Goal: Information Seeking & Learning: Learn about a topic

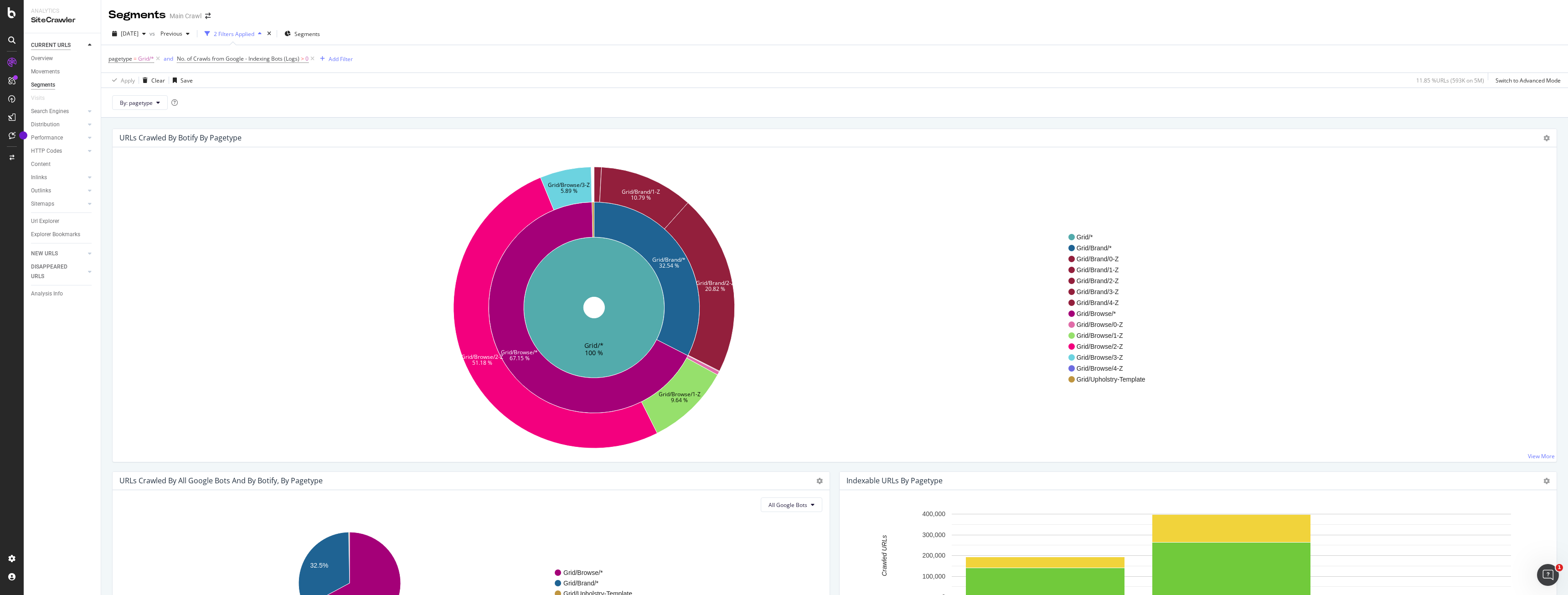
click at [57, 42] on div "CURRENT URLS" at bounding box center [51, 46] width 40 height 10
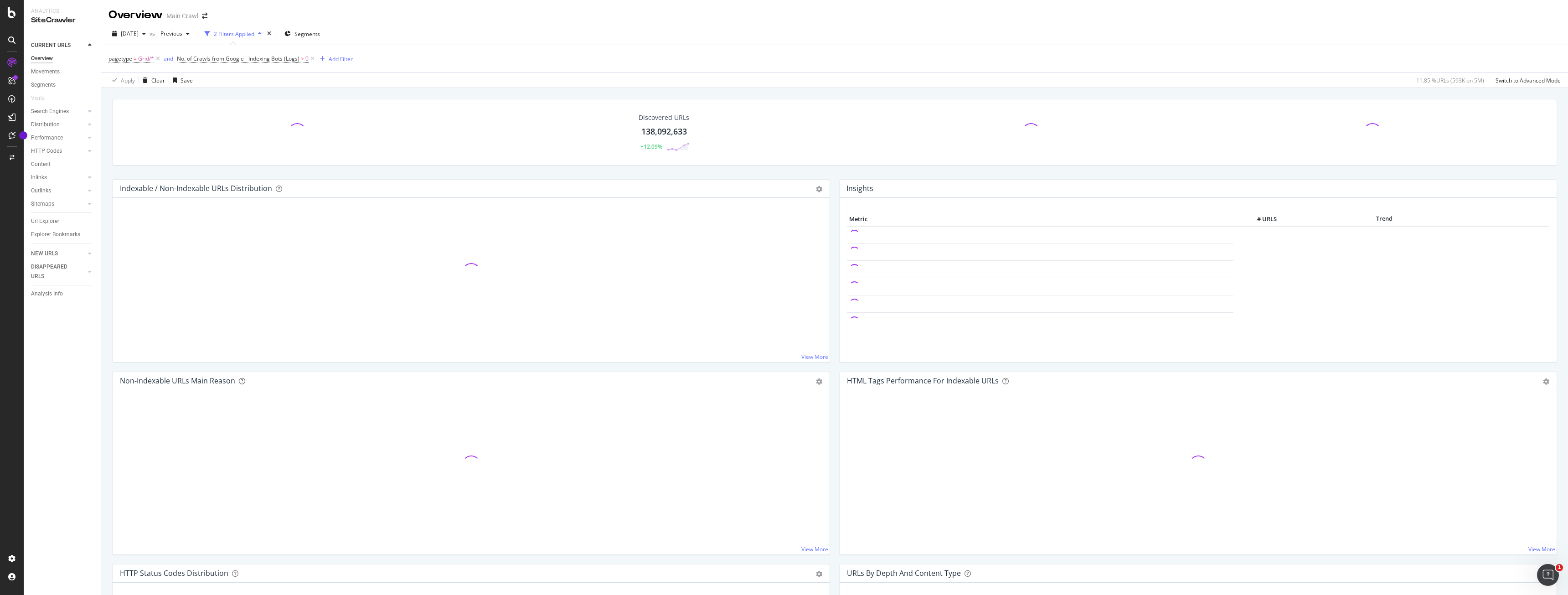
click at [10, 58] on icon at bounding box center [12, 62] width 9 height 9
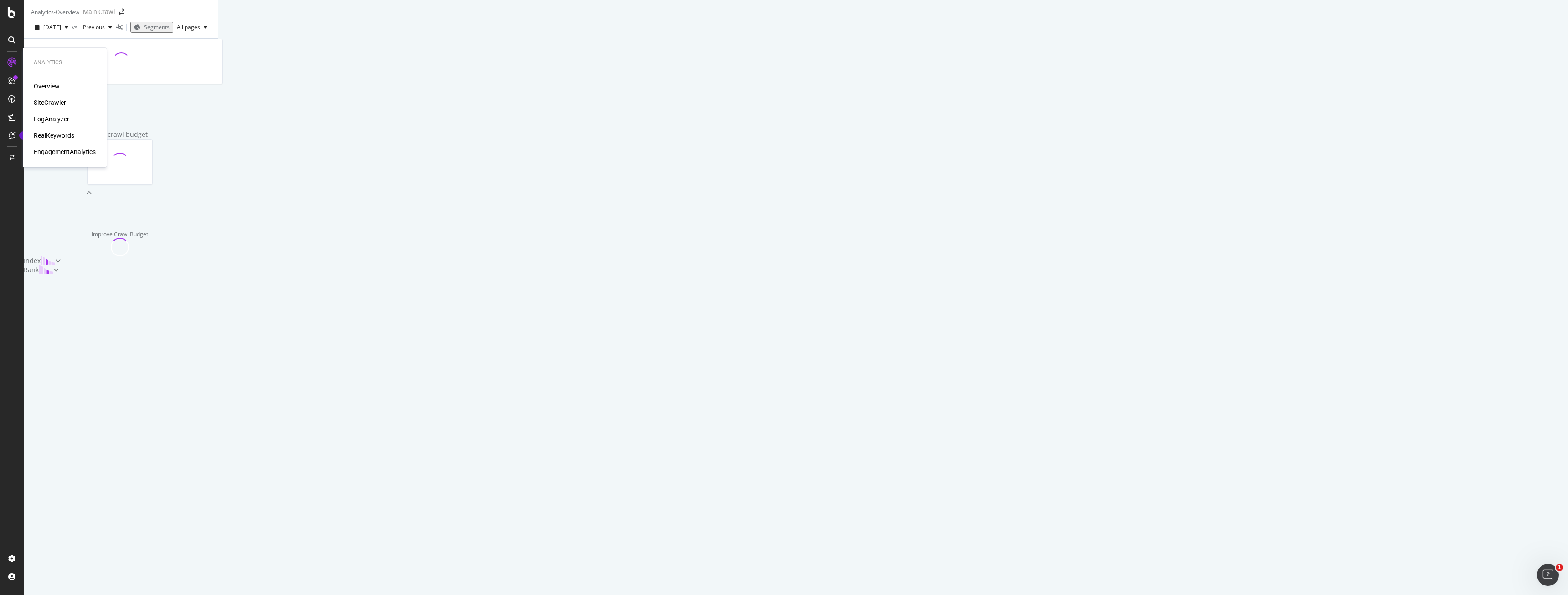
click at [51, 120] on div "LogAnalyzer" at bounding box center [51, 119] width 35 height 9
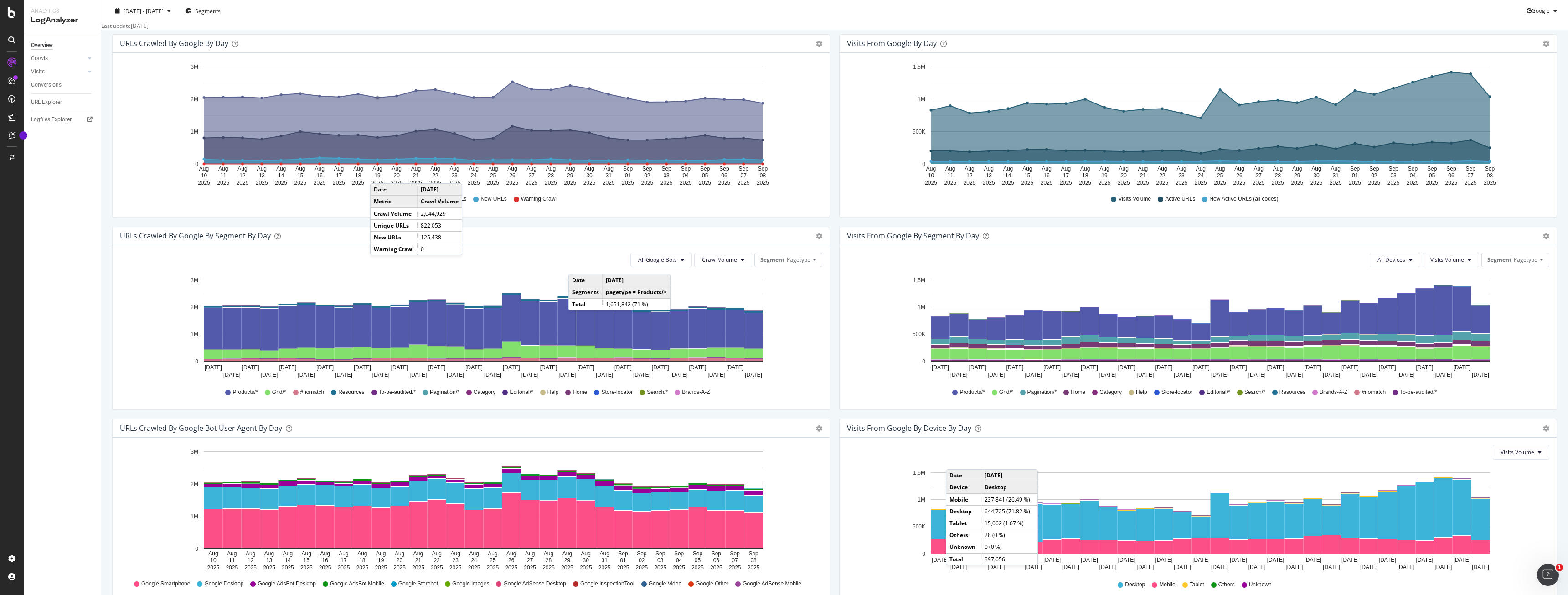
scroll to position [165, 0]
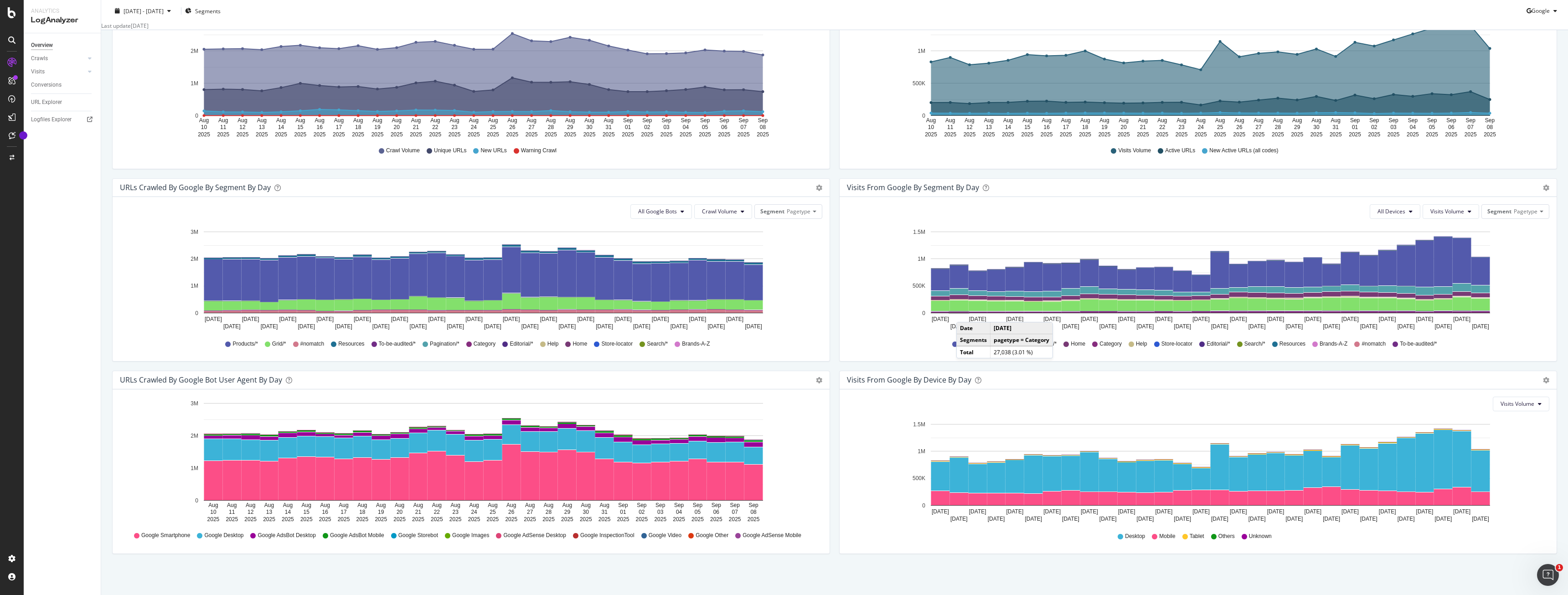
click at [854, 500] on icon "[DATE] [DATE] [DATE] [DATE] [DATE] [DATE] [DATE] [DATE] [DATE] [DATE] [DATE] [D…" at bounding box center [1196, 471] width 699 height 106
click at [1057, 556] on div "Visits From Google By Device By Day Timeline (by Value) Timeline (by Percentage…" at bounding box center [1198, 467] width 727 height 192
click at [855, 409] on div "Visits Volume" at bounding box center [1198, 404] width 702 height 15
click at [879, 448] on icon "[DATE] [DATE] [DATE] [DATE] [DATE] [DATE] [DATE] [DATE] [DATE] [DATE] [DATE] [D…" at bounding box center [1196, 471] width 699 height 106
click at [1219, 381] on div "Visits From Google By Device By Day" at bounding box center [1188, 379] width 682 height 9
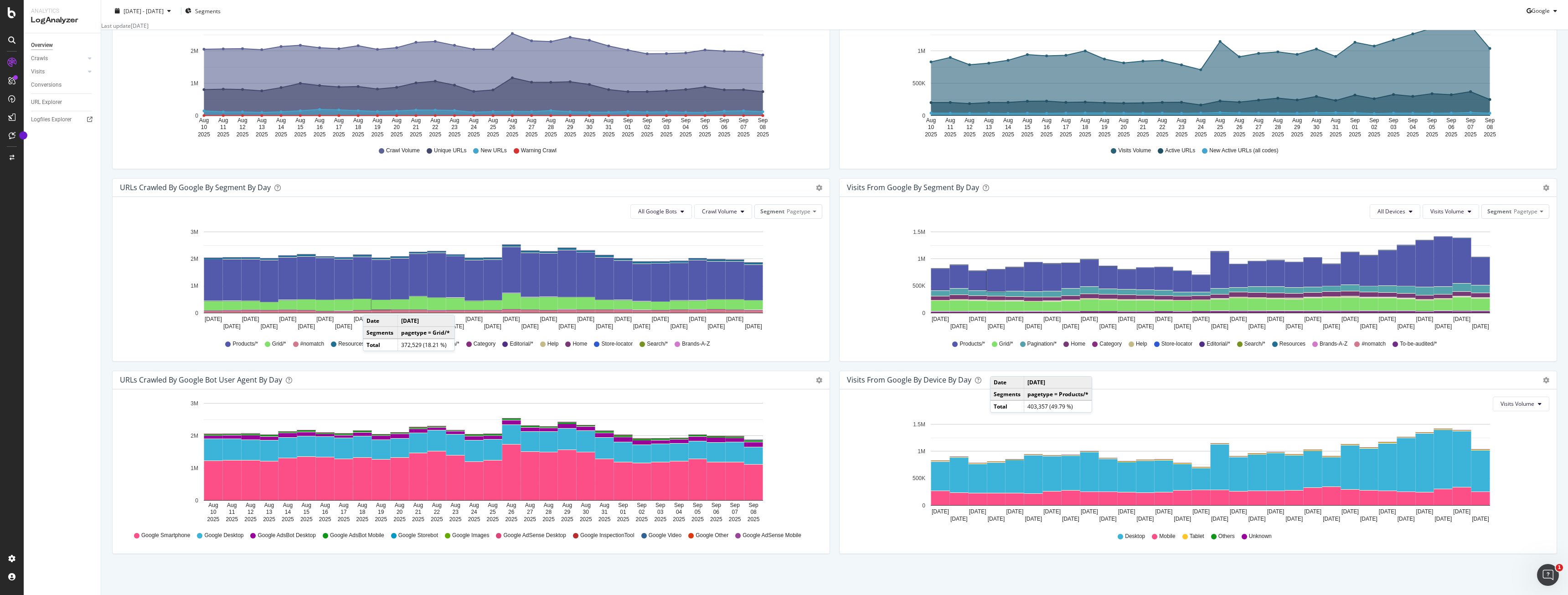
click at [862, 418] on icon "[DATE] [DATE] [DATE] [DATE] [DATE] [DATE] [DATE] [DATE] [DATE] [DATE] [DATE] [D…" at bounding box center [1196, 471] width 699 height 106
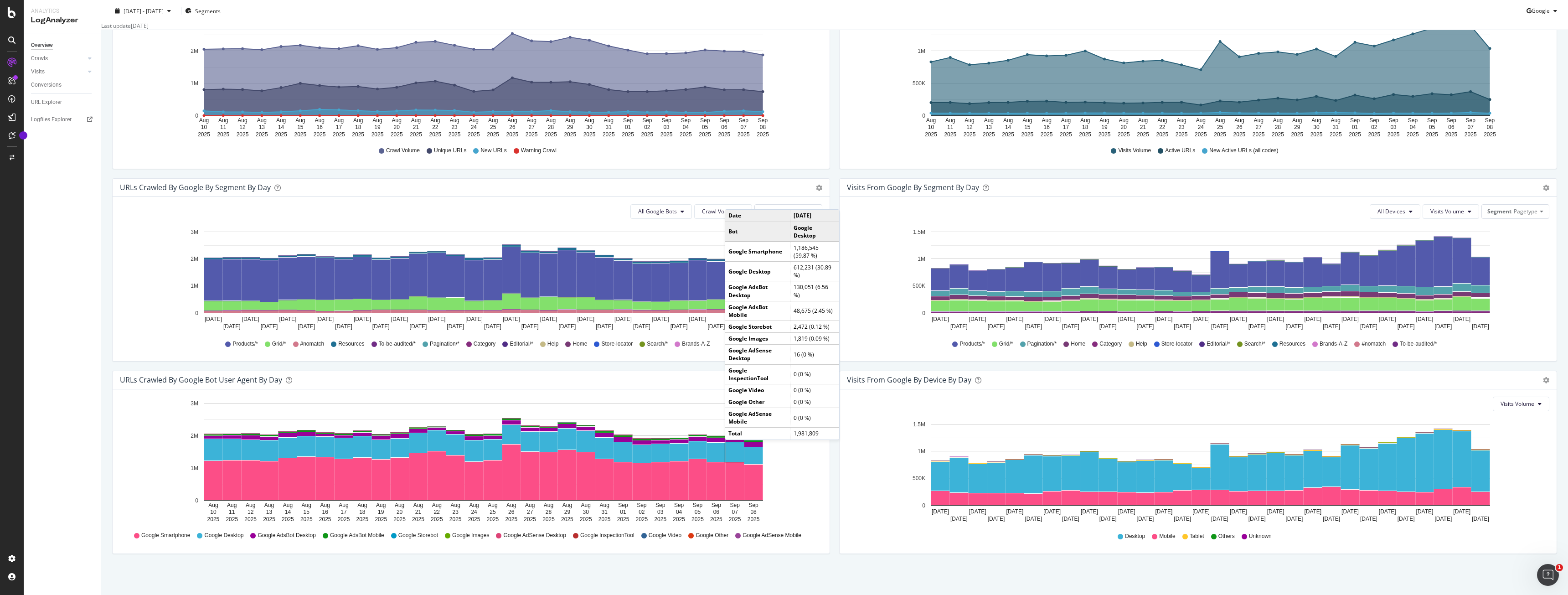
click at [734, 449] on rect "A chart." at bounding box center [735, 452] width 19 height 19
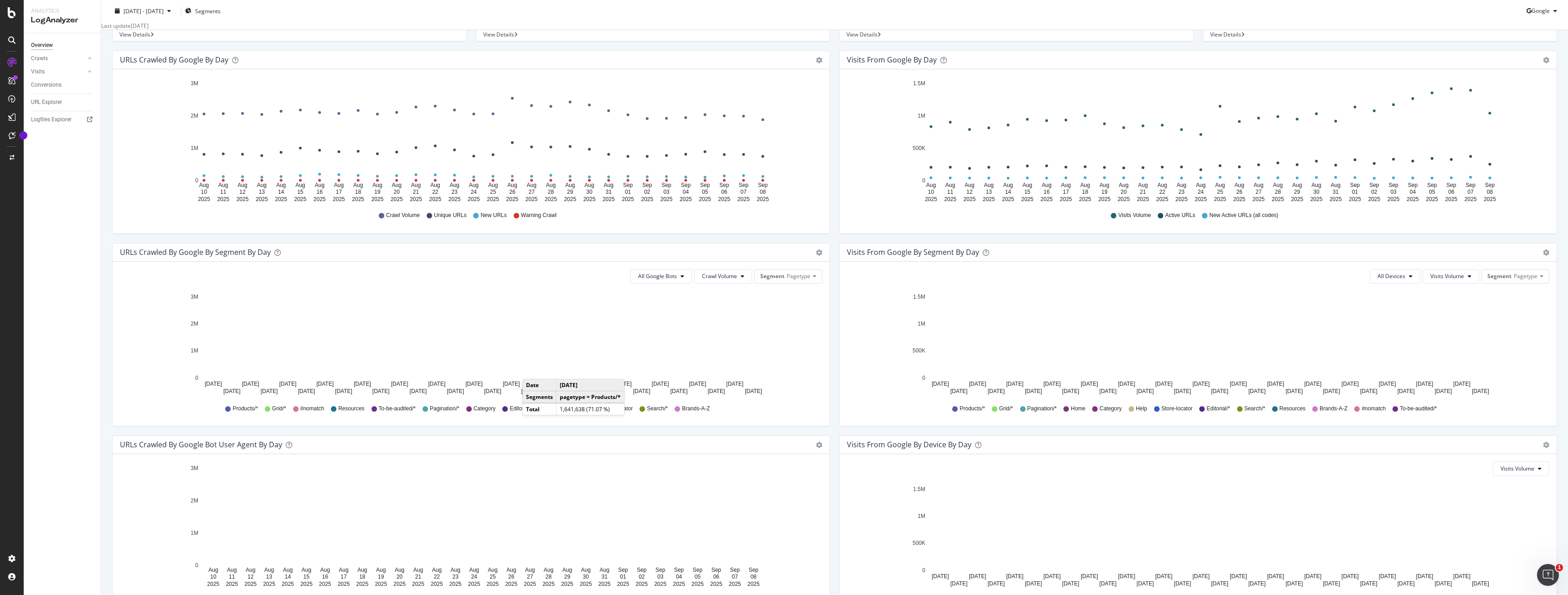
scroll to position [165, 0]
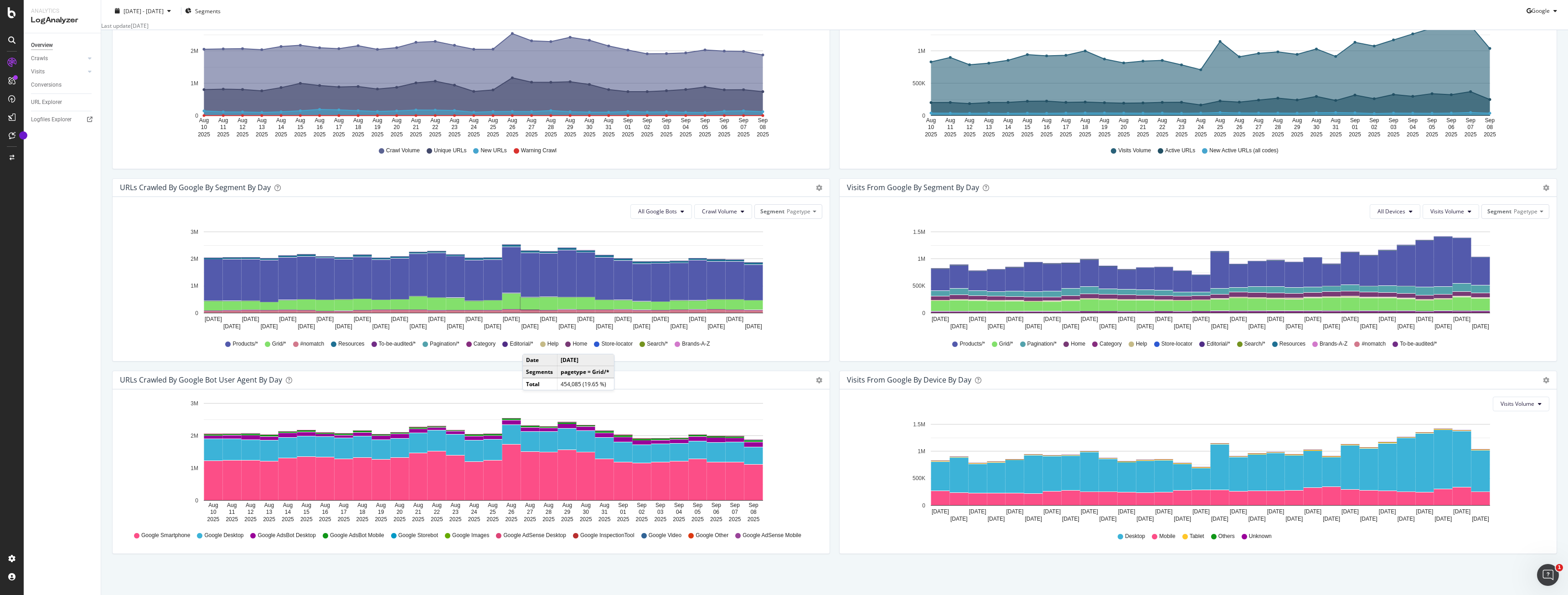
click at [520, 346] on span "Editorial/*" at bounding box center [521, 344] width 23 height 8
click at [83, 54] on link "Crawls" at bounding box center [58, 58] width 54 height 10
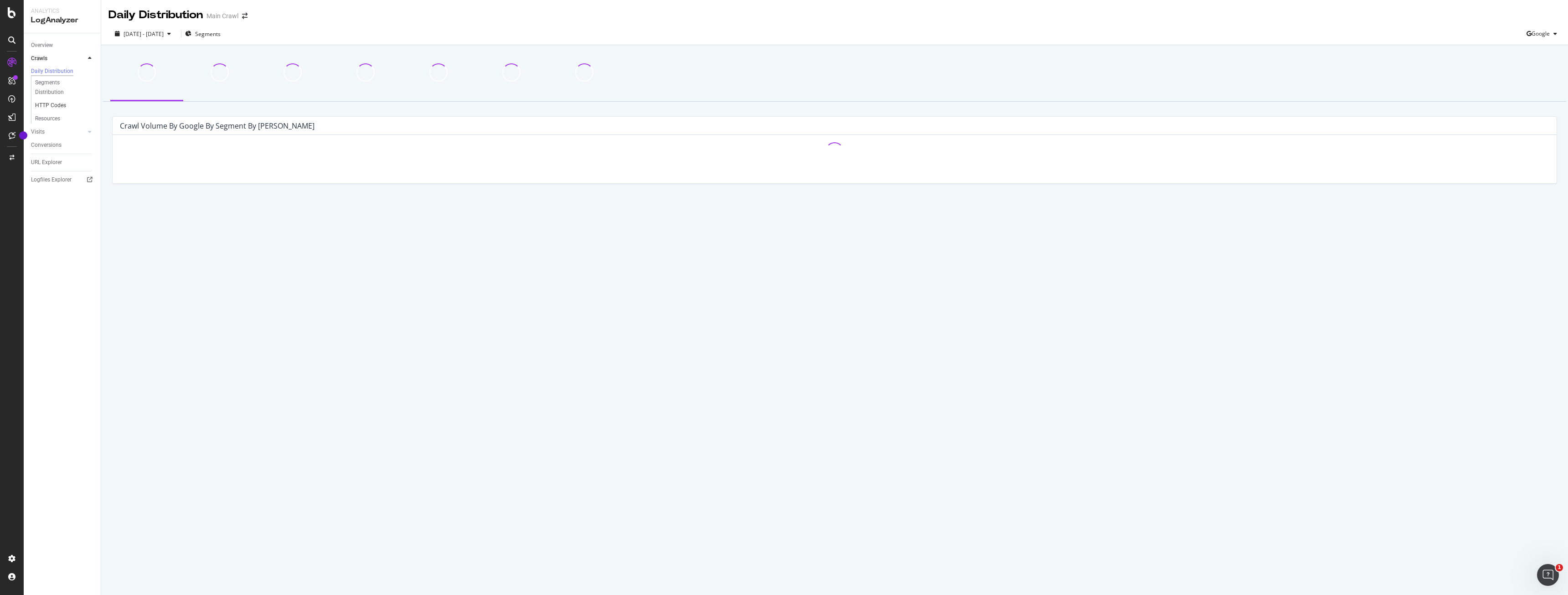
click at [72, 106] on link "HTTP Codes" at bounding box center [65, 105] width 59 height 10
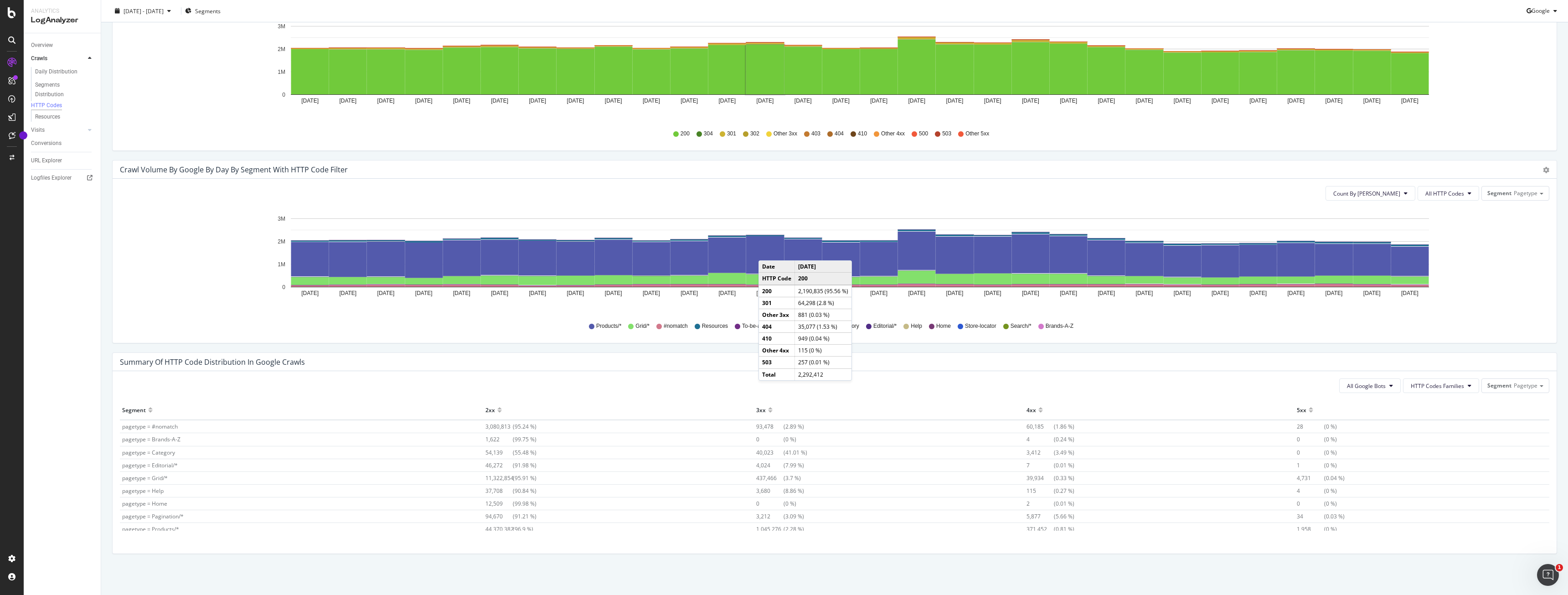
click at [162, 428] on span "pagetype = #nomatch" at bounding box center [150, 426] width 55 height 8
click at [1514, 387] on span "Pagetype" at bounding box center [1525, 386] width 24 height 8
click at [1453, 353] on div "Summary of HTTP Code Distribution in google crawls" at bounding box center [835, 362] width 1444 height 18
click at [1378, 386] on span "All Google Bots" at bounding box center [1367, 386] width 39 height 8
click at [1426, 351] on div "Crawl Volume by google by Day by Segment with HTTP Code Filter Timeline (by Val…" at bounding box center [835, 256] width 1454 height 192
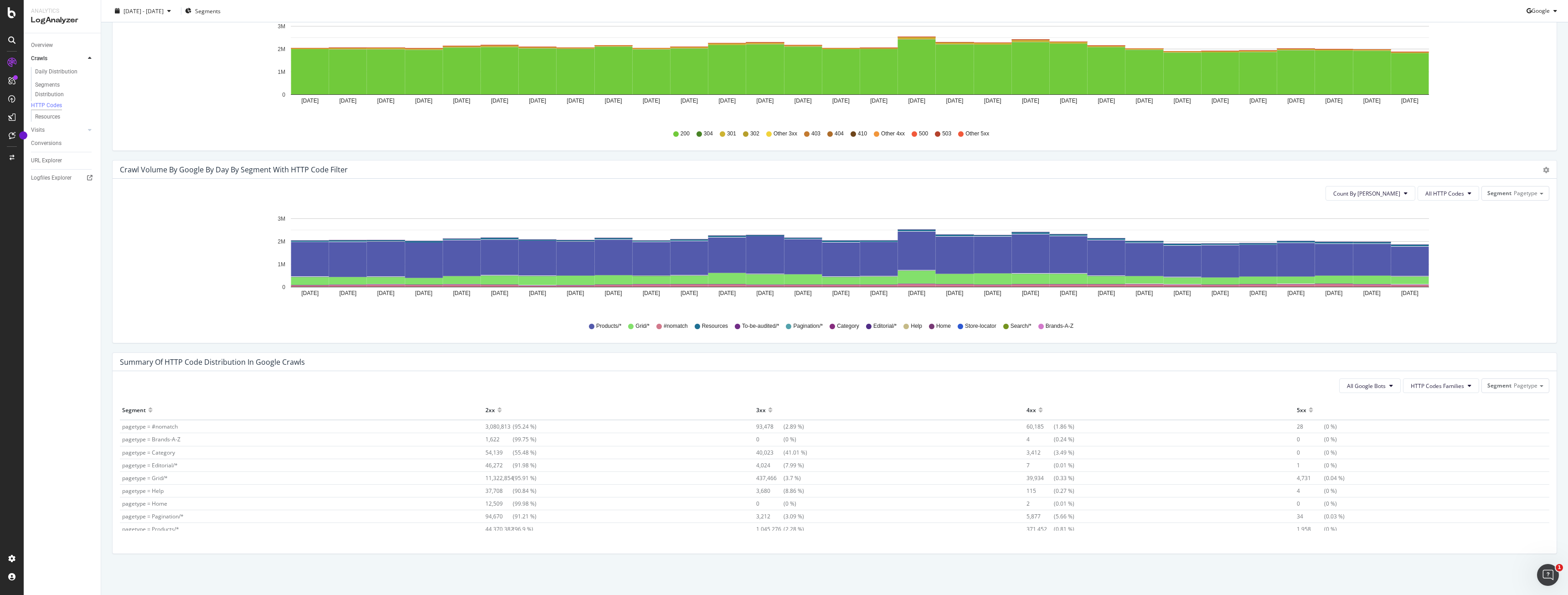
drag, startPoint x: 1359, startPoint y: 522, endPoint x: 125, endPoint y: 395, distance: 1240.5
click at [125, 395] on div "All Google Bots HTTP Codes Families Segment Pagetype Hold CTRL while clicking t…" at bounding box center [835, 463] width 1444 height 183
copy div "All Google Bots HTTP Codes Families Segment Pagetype Hold CTRL while clicking t…"
